Goal: Task Accomplishment & Management: Complete application form

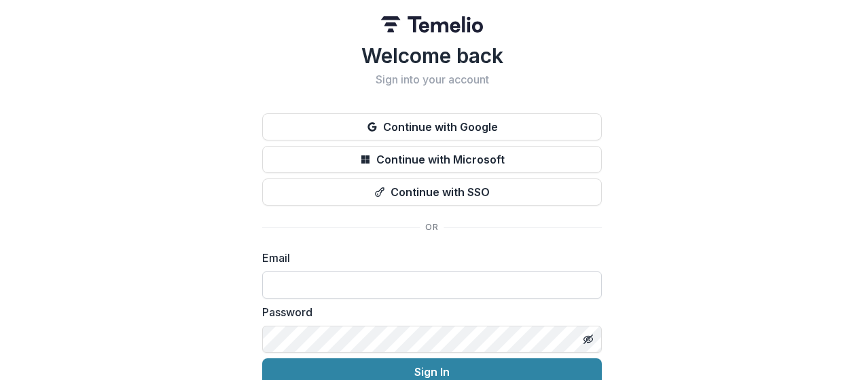
click at [334, 285] on input at bounding box center [432, 285] width 340 height 27
type input "**********"
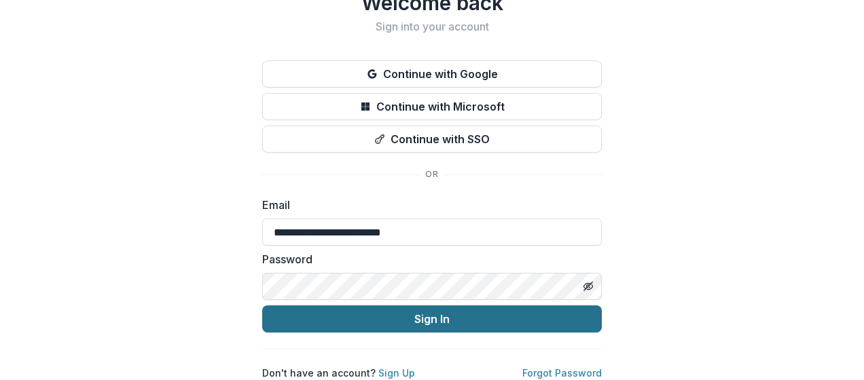
click at [449, 310] on button "Sign In" at bounding box center [432, 319] width 340 height 27
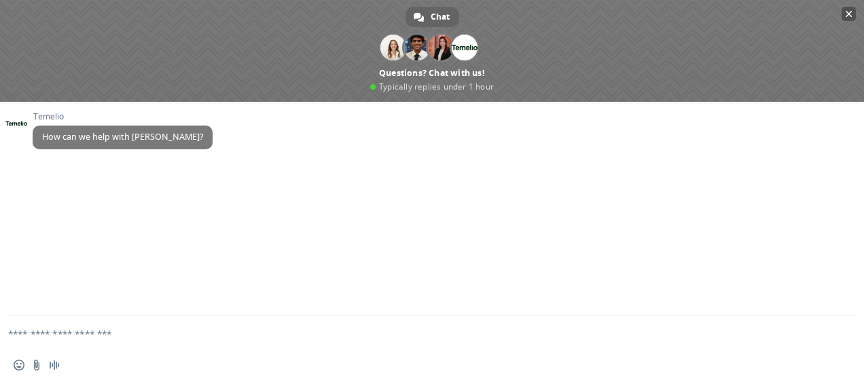
click at [841, 15] on span "Close chat" at bounding box center [848, 14] width 14 height 14
click at [98, 329] on textarea "Compose your message..." at bounding box center [415, 333] width 815 height 34
click at [849, 14] on span "Close chat" at bounding box center [848, 14] width 7 height 9
